Goal: Navigation & Orientation: Find specific page/section

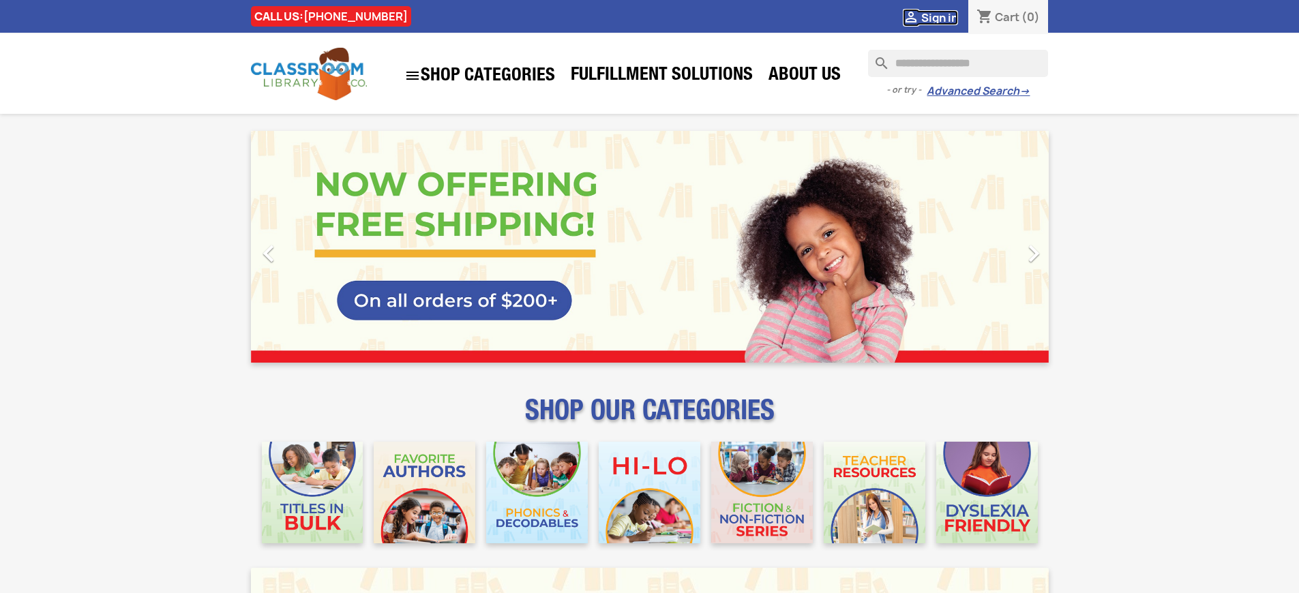
click at [939, 17] on span "Sign in" at bounding box center [939, 17] width 37 height 15
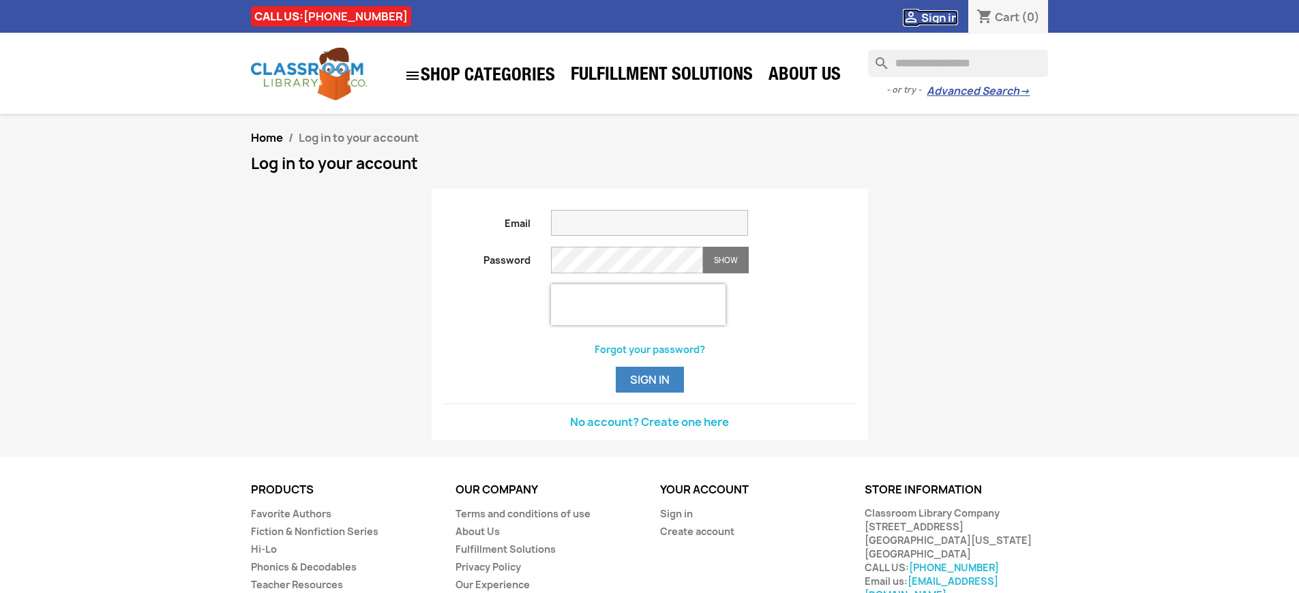
click at [939, 17] on span "Sign in" at bounding box center [939, 17] width 37 height 15
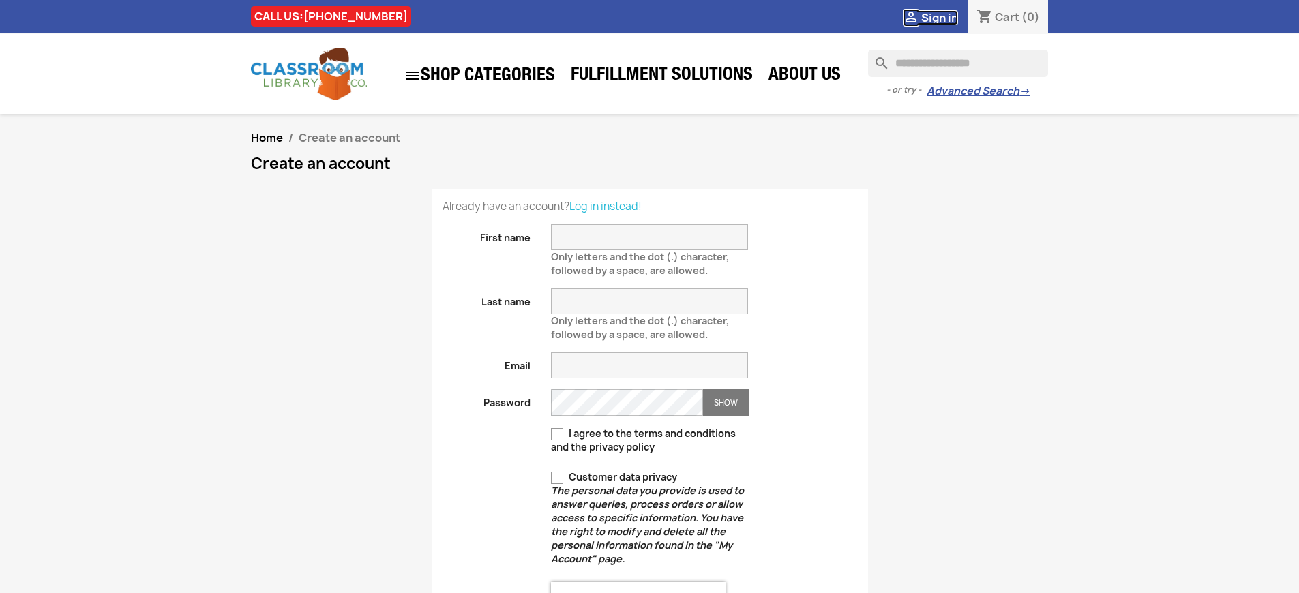
click at [939, 17] on span "Sign in" at bounding box center [939, 17] width 37 height 15
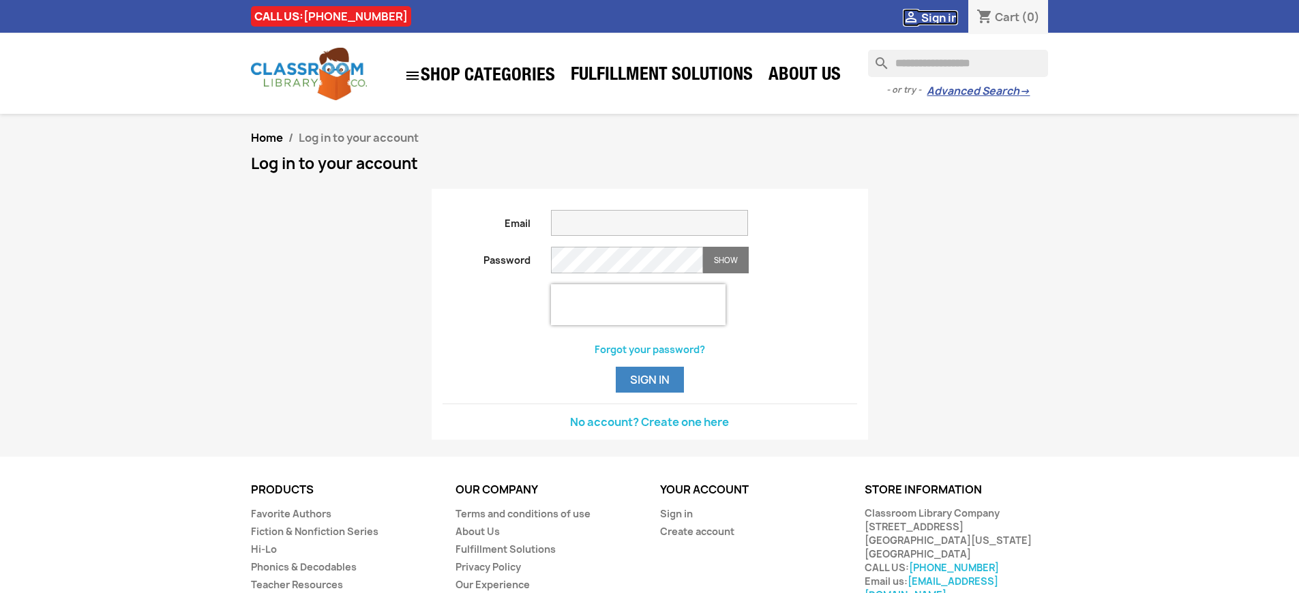
click at [939, 17] on span "Sign in" at bounding box center [939, 17] width 37 height 15
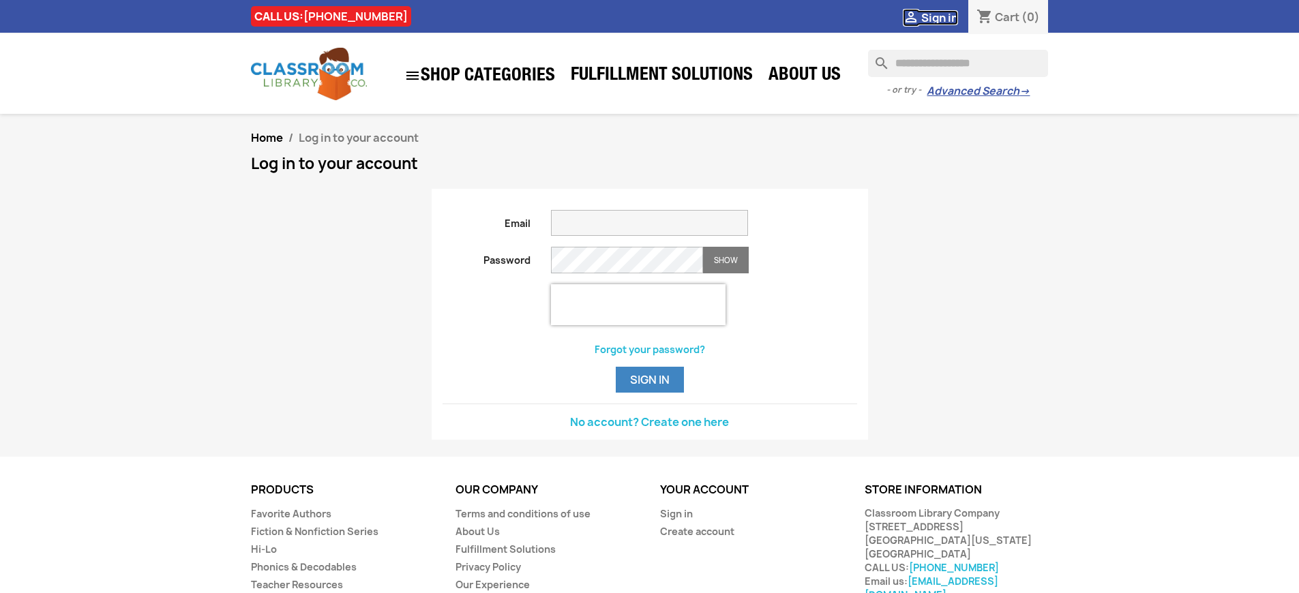
click at [939, 17] on span "Sign in" at bounding box center [939, 17] width 37 height 15
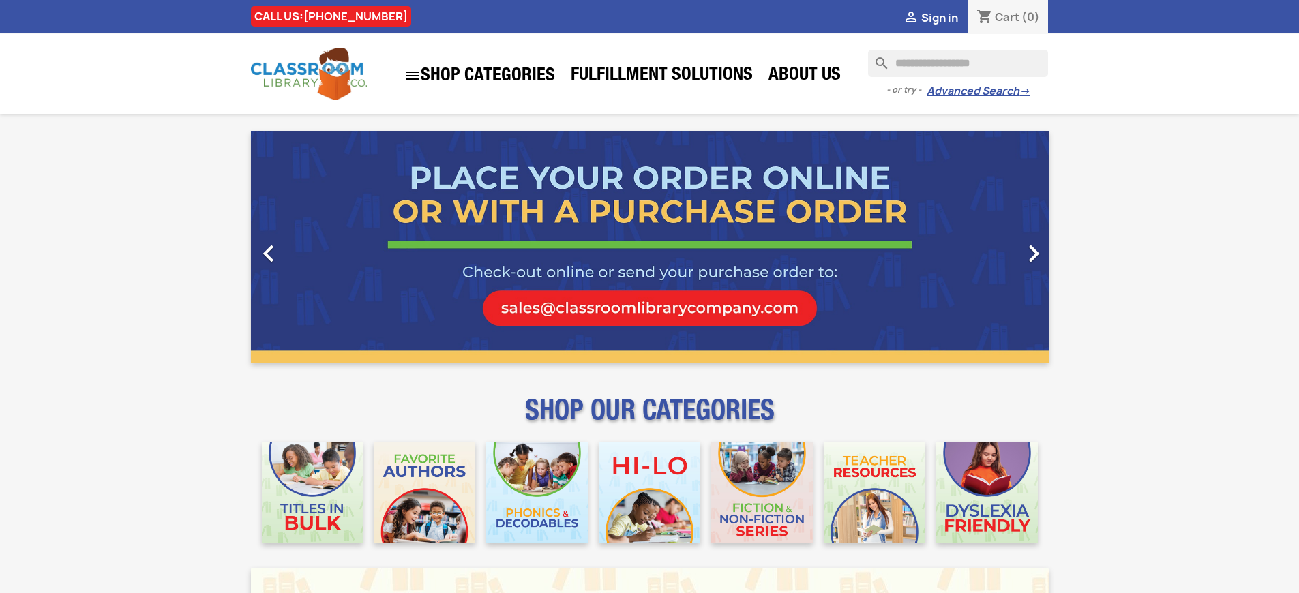
click at [939, 17] on span "Sign in" at bounding box center [939, 17] width 37 height 15
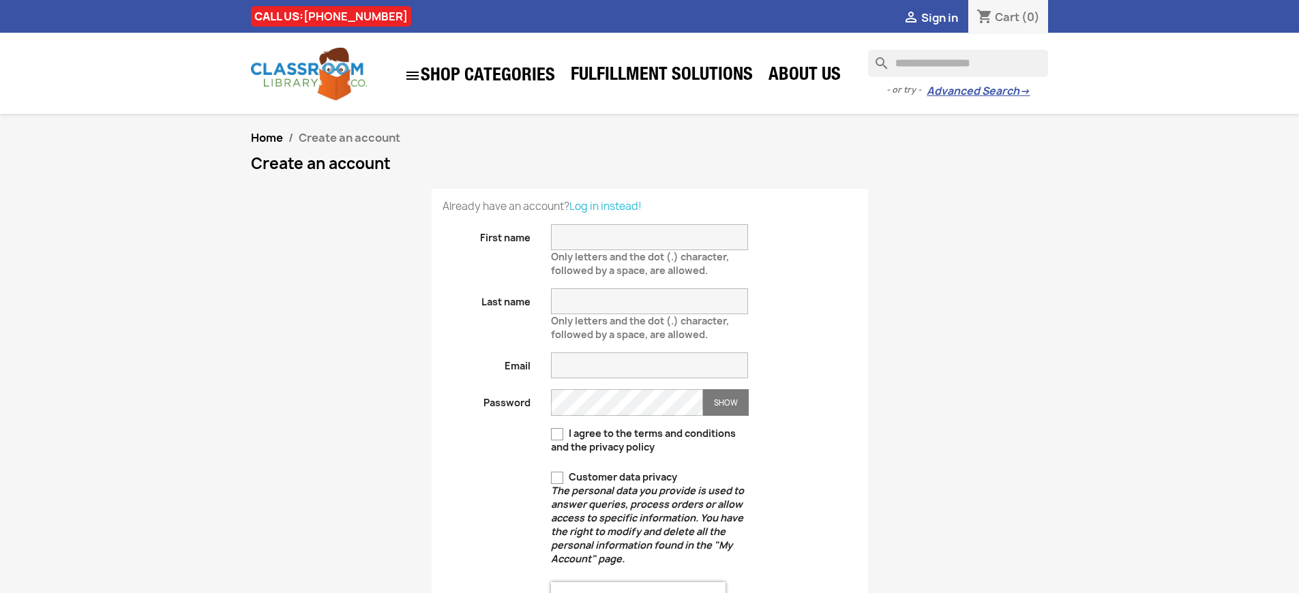
click at [939, 17] on span "Sign in" at bounding box center [939, 17] width 37 height 15
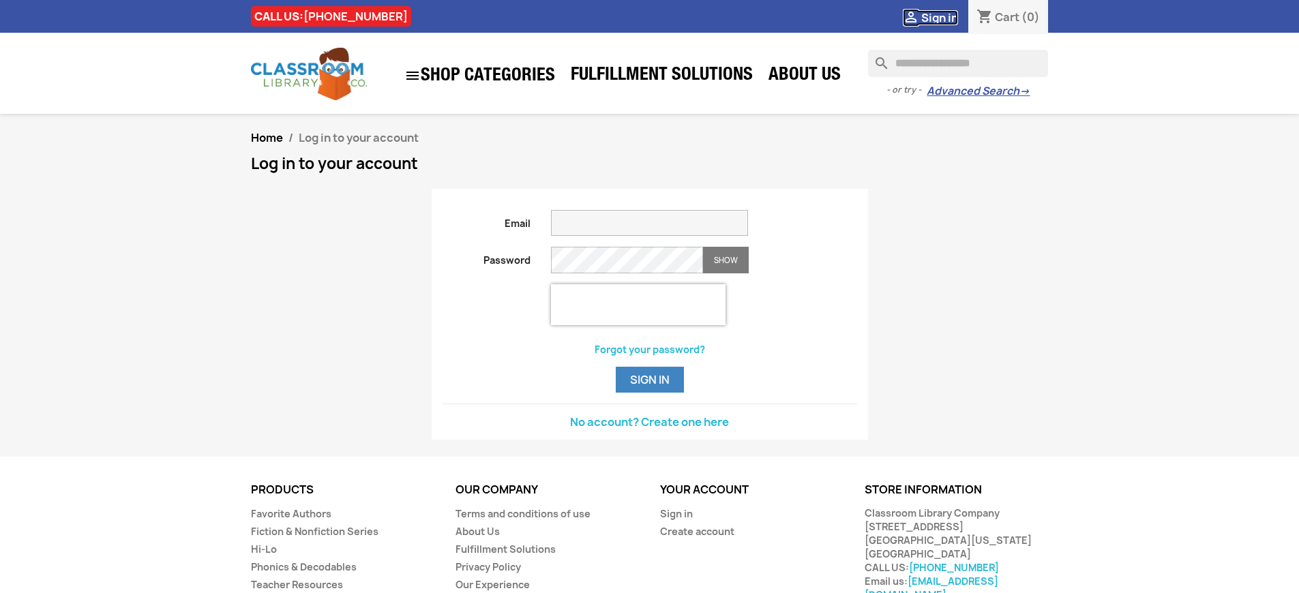
click at [939, 17] on span "Sign in" at bounding box center [939, 17] width 37 height 15
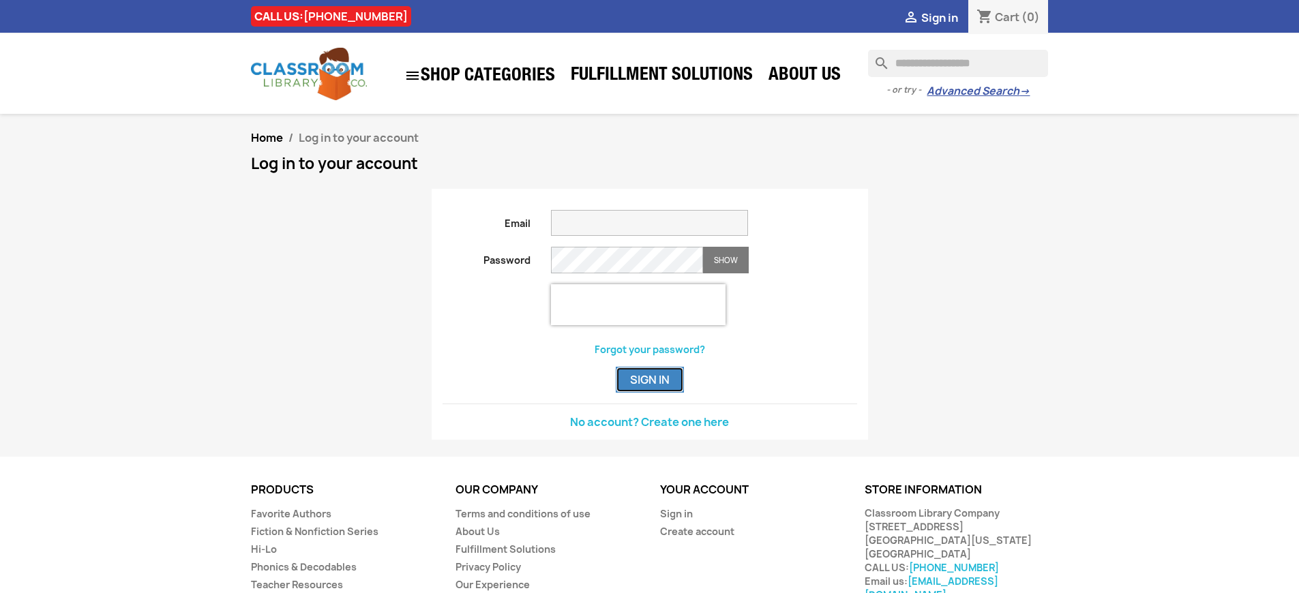
click at [649, 393] on button "Sign in" at bounding box center [650, 380] width 68 height 26
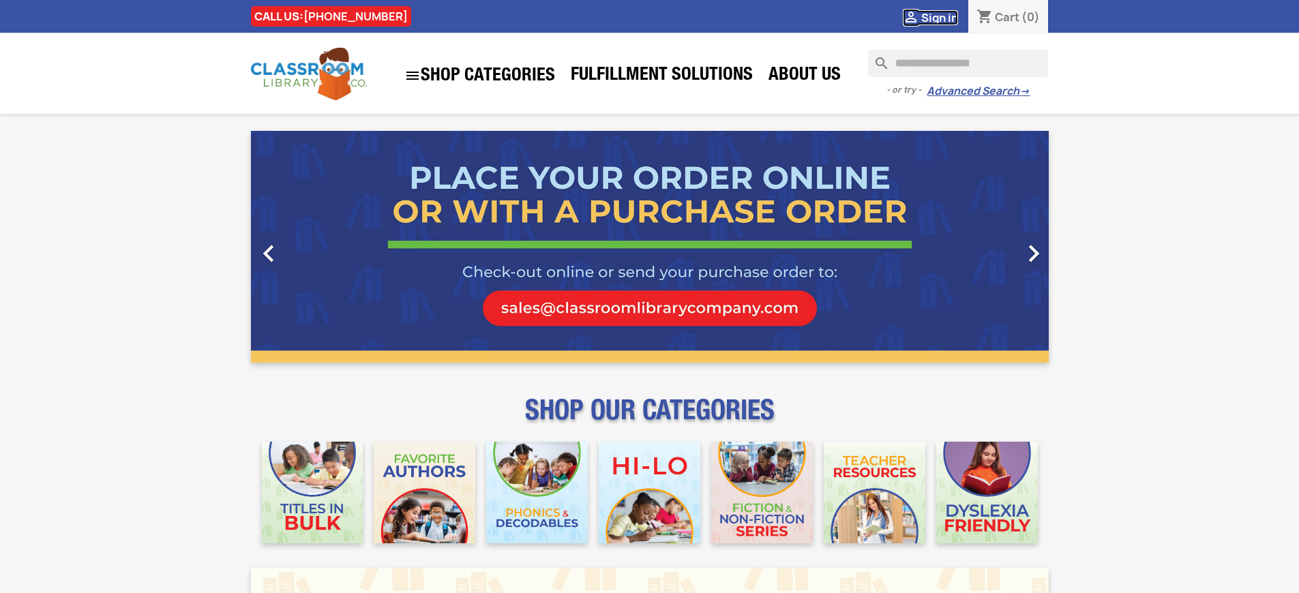
click at [939, 17] on span "Sign in" at bounding box center [939, 17] width 37 height 15
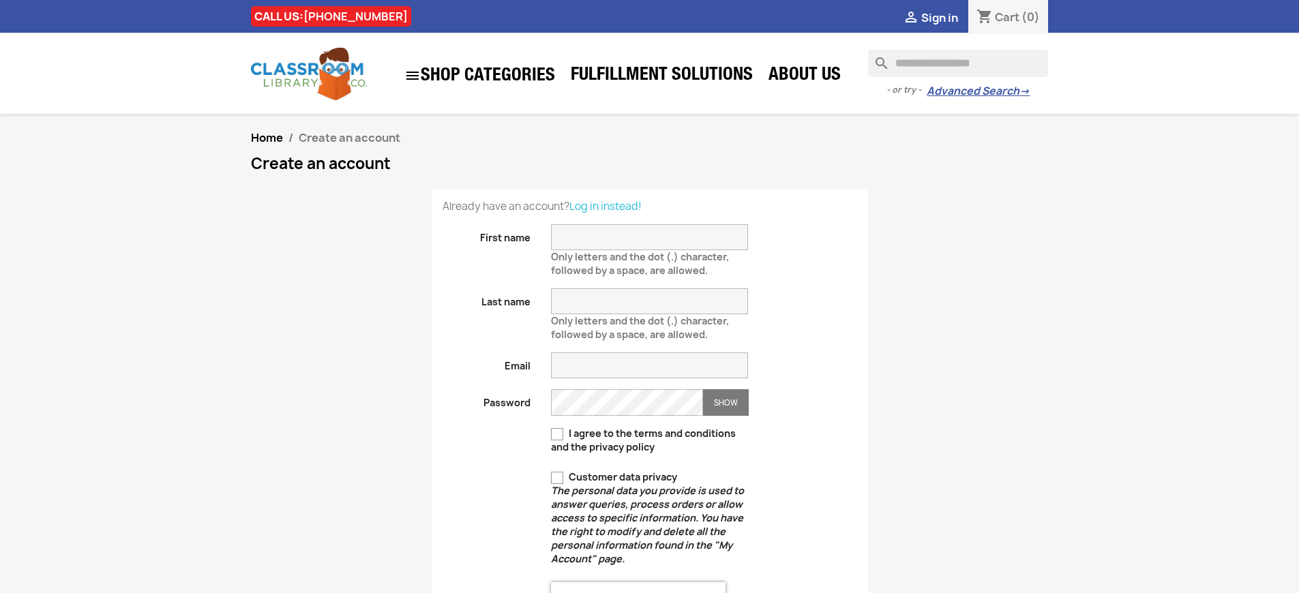
click at [350, 145] on span "Create an account" at bounding box center [350, 137] width 102 height 15
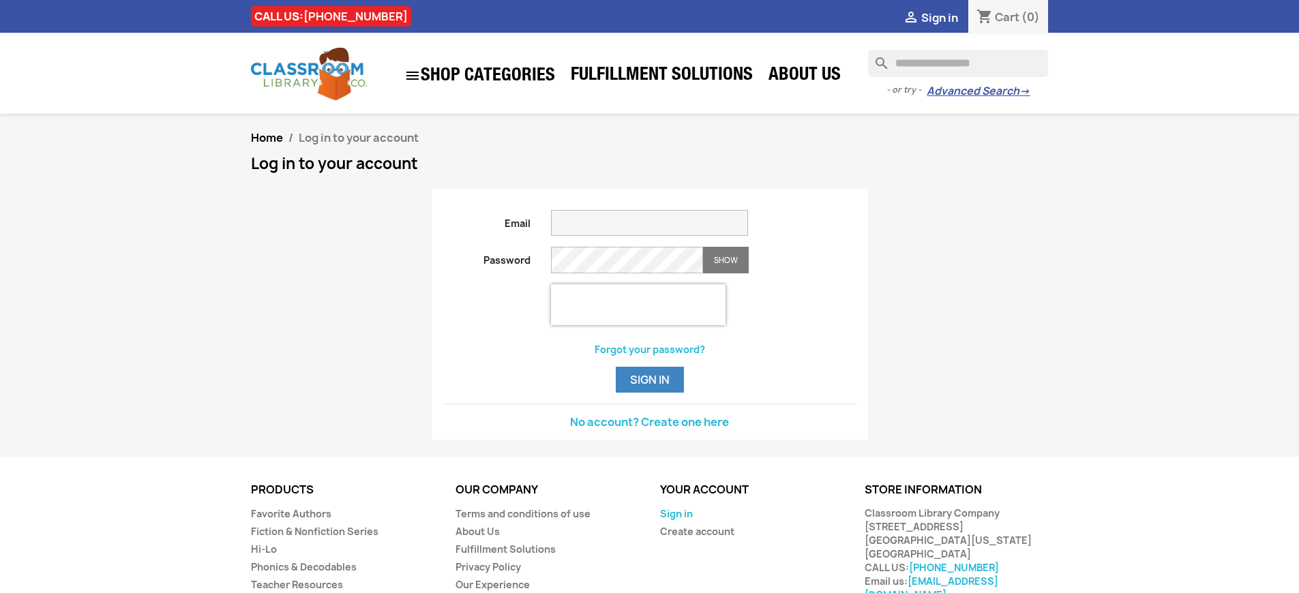
click at [676, 520] on link "Sign in" at bounding box center [676, 513] width 33 height 13
